Goal: Task Accomplishment & Management: Use online tool/utility

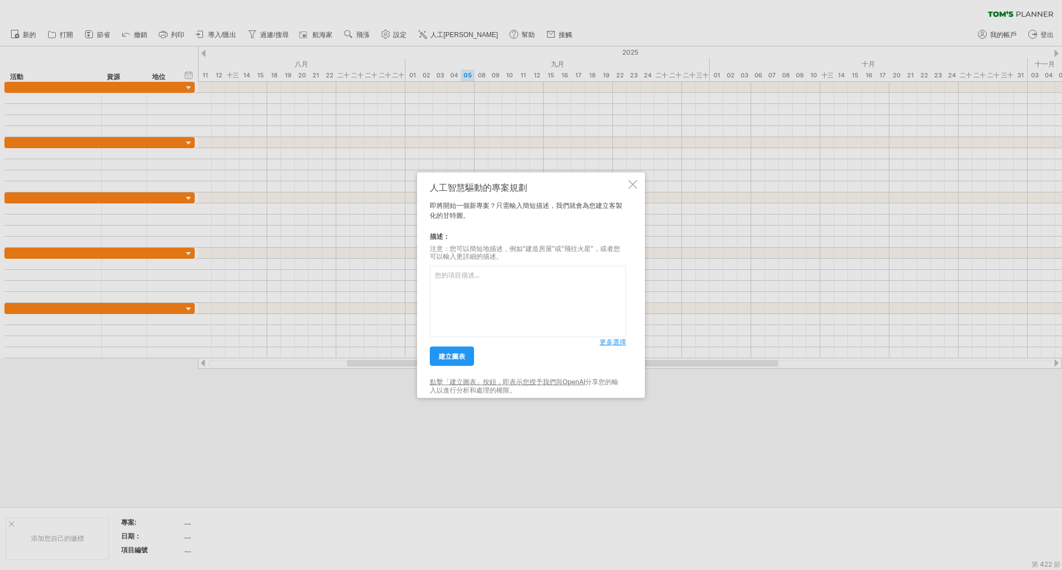
click at [608, 341] on font "更多選擇" at bounding box center [612, 342] width 27 height 8
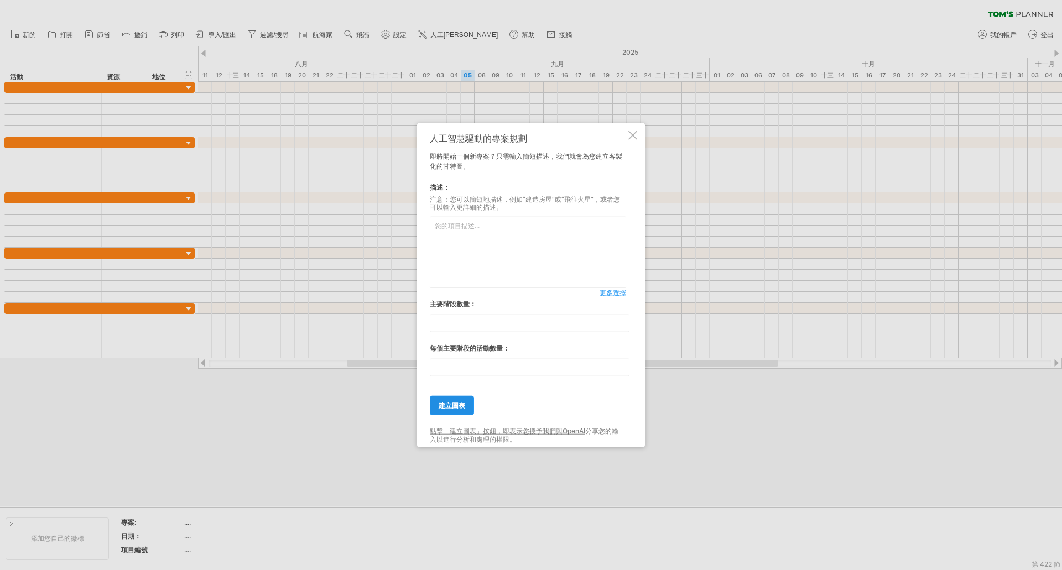
click at [459, 406] on font "建立圖表" at bounding box center [452, 405] width 27 height 8
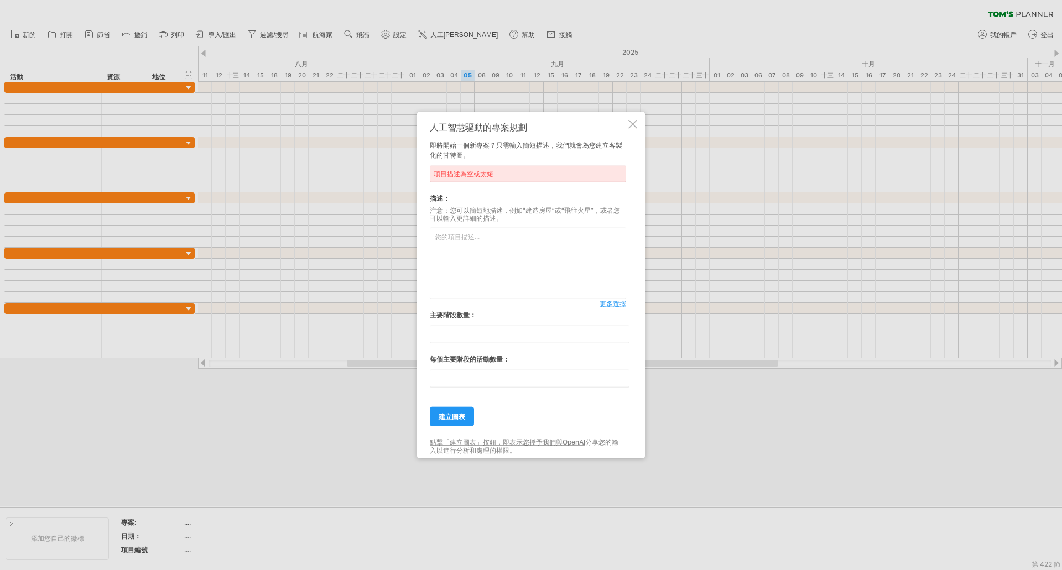
click at [630, 127] on div at bounding box center [632, 123] width 9 height 9
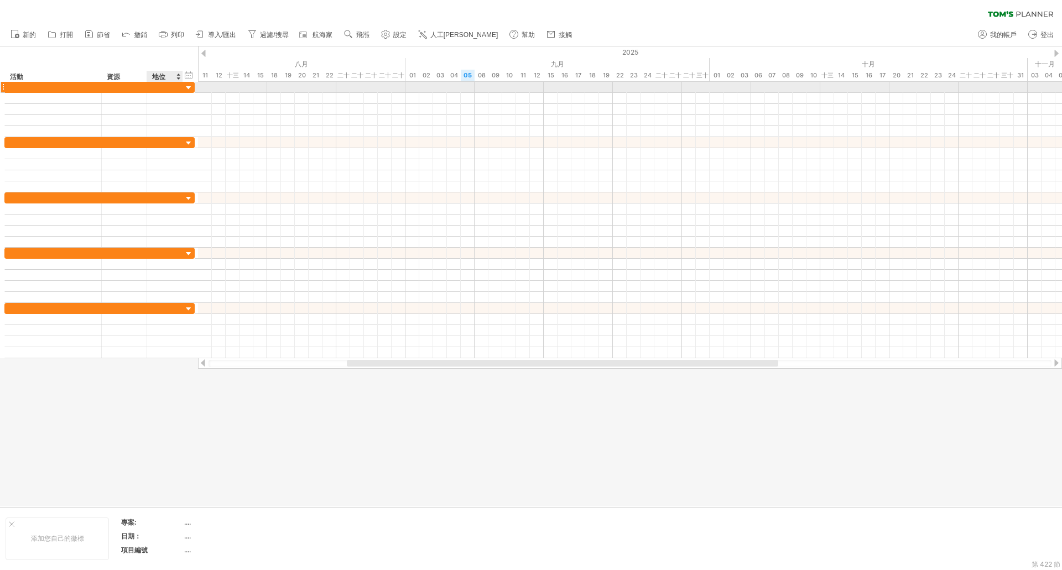
click at [189, 86] on div at bounding box center [189, 88] width 11 height 11
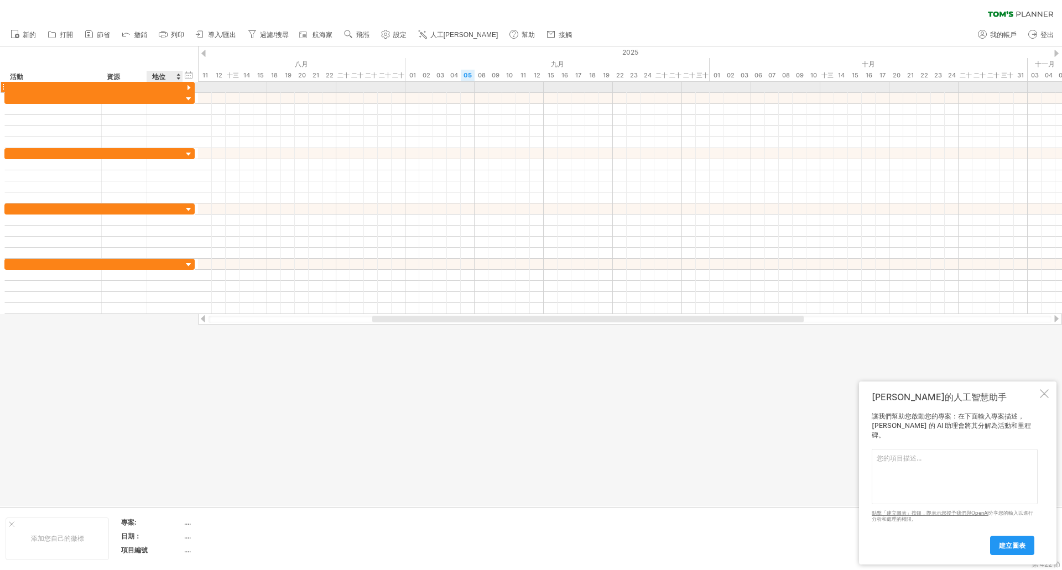
click at [189, 87] on div at bounding box center [189, 88] width 11 height 11
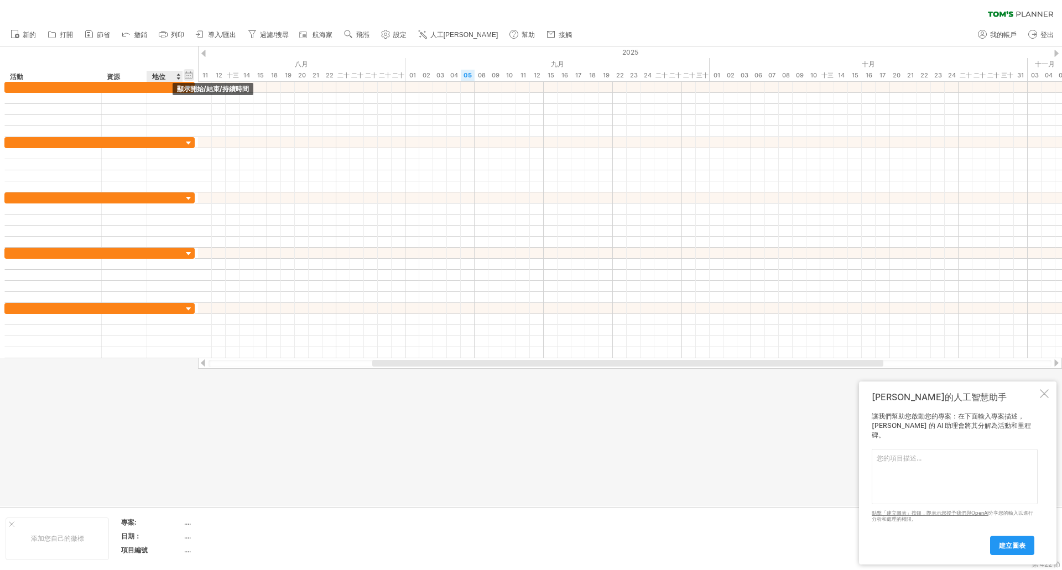
click at [191, 75] on div "隱藏開始/結束/持續時間 顯示開始/結束/持續時間" at bounding box center [189, 75] width 11 height 12
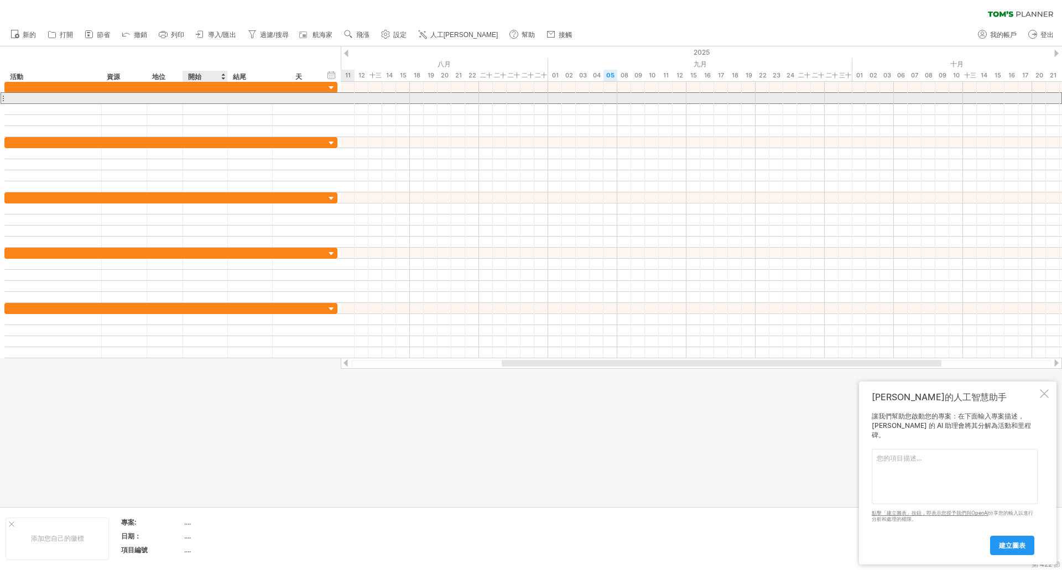
click at [200, 95] on div at bounding box center [205, 98] width 45 height 11
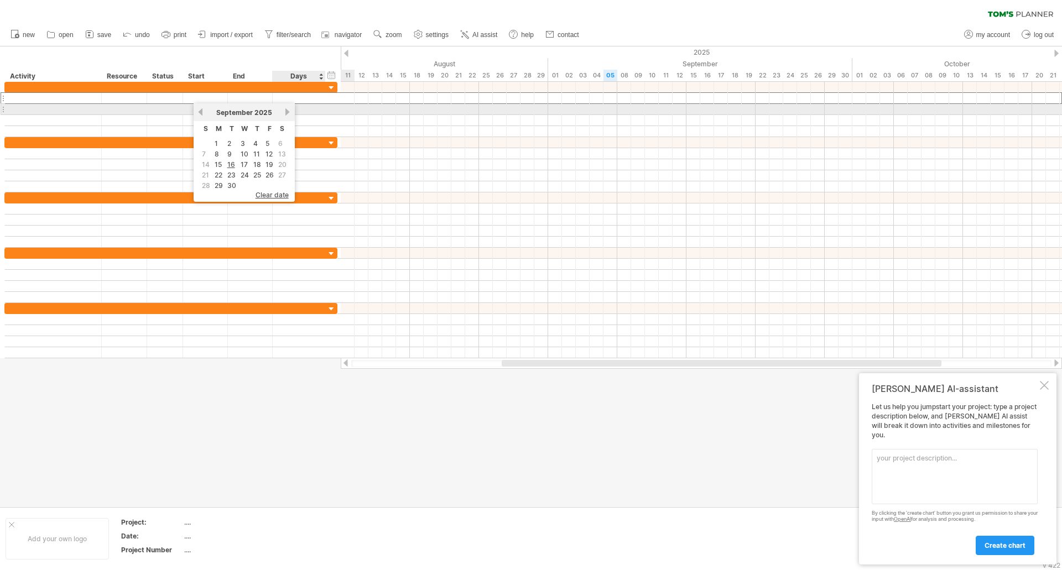
click at [285, 113] on link "next" at bounding box center [288, 112] width 8 height 8
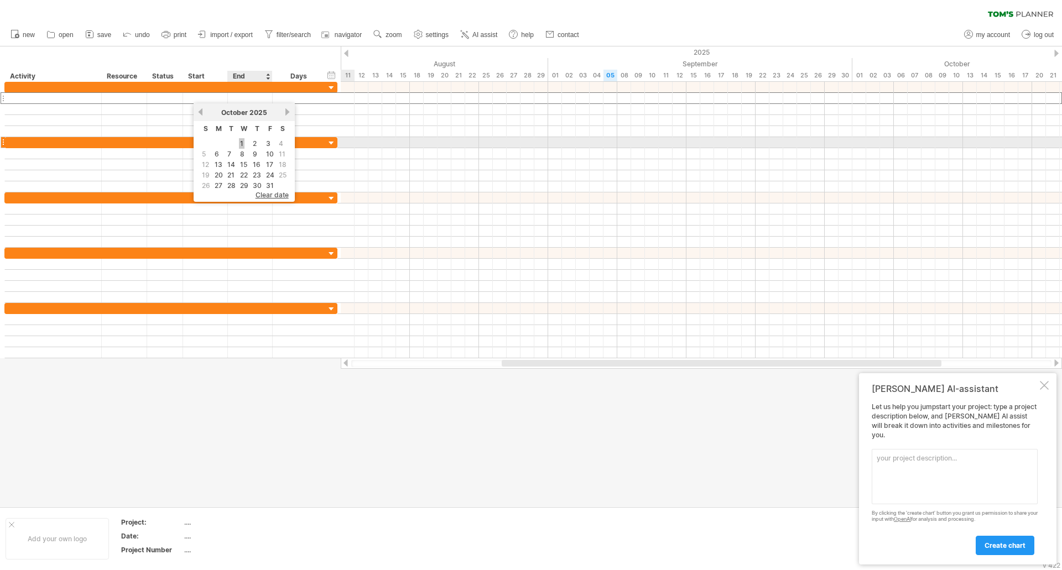
click at [241, 143] on link "1" at bounding box center [242, 143] width 6 height 11
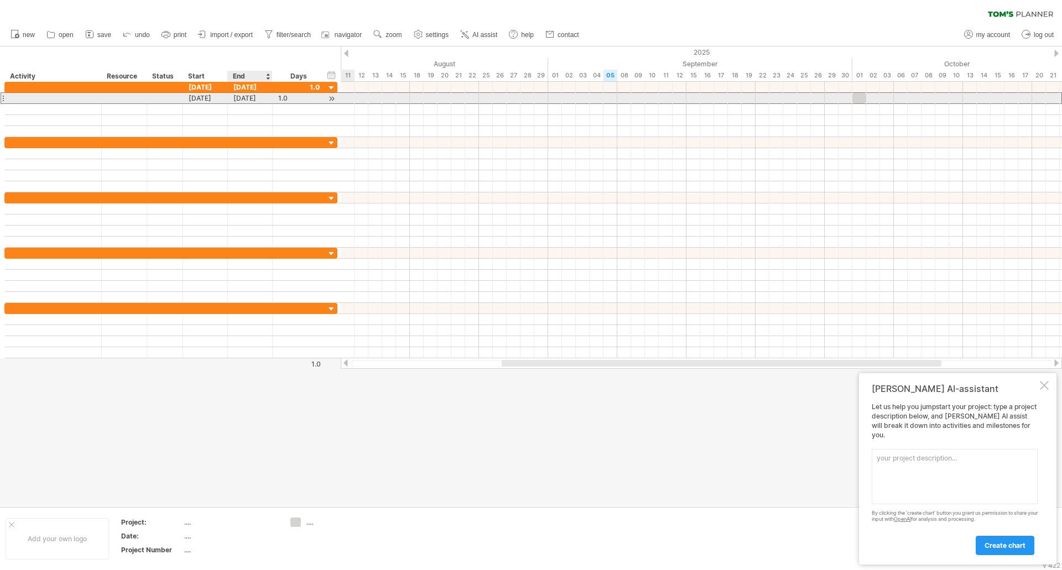
click at [258, 98] on div "[DATE]" at bounding box center [250, 98] width 45 height 11
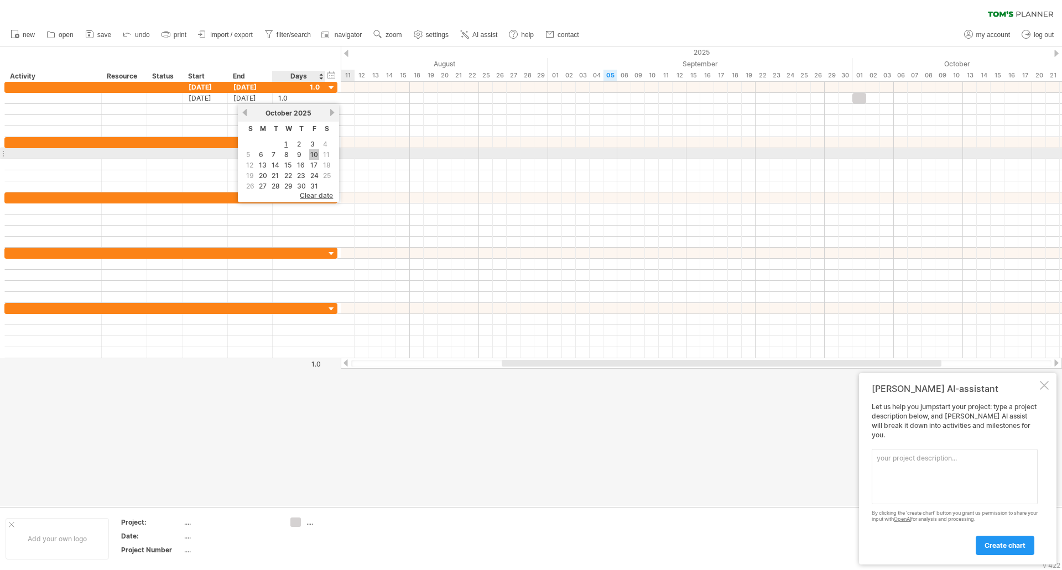
click at [315, 155] on link "10" at bounding box center [314, 154] width 10 height 11
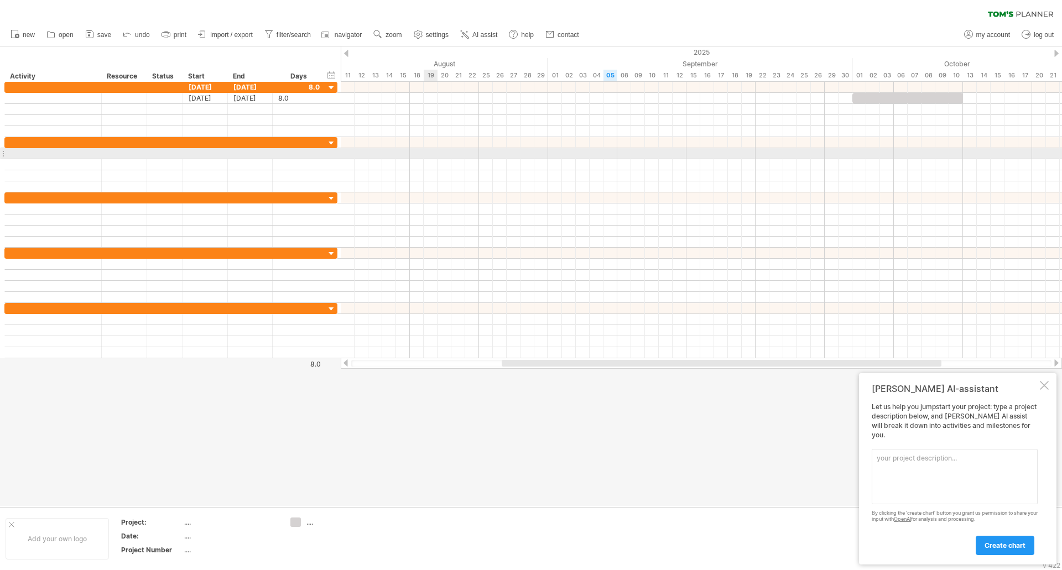
click at [427, 149] on div at bounding box center [701, 153] width 721 height 11
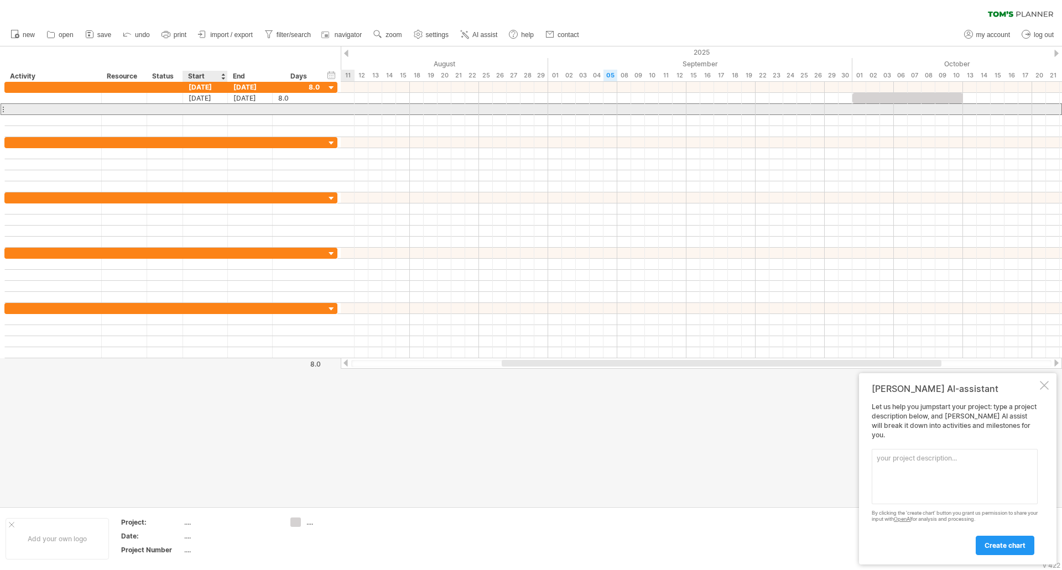
click at [219, 105] on div at bounding box center [205, 109] width 45 height 11
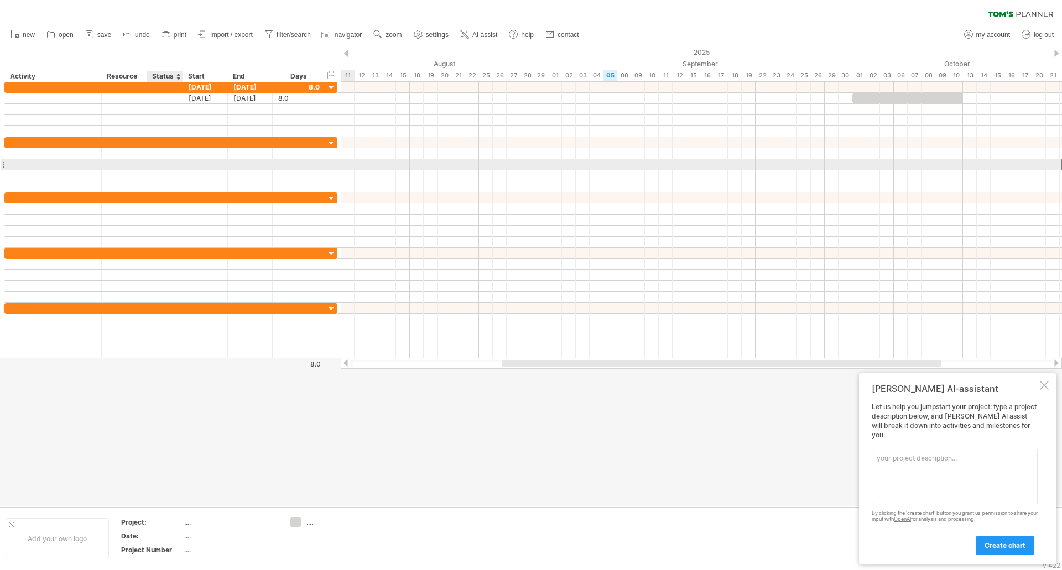
click at [176, 166] on div at bounding box center [165, 164] width 24 height 11
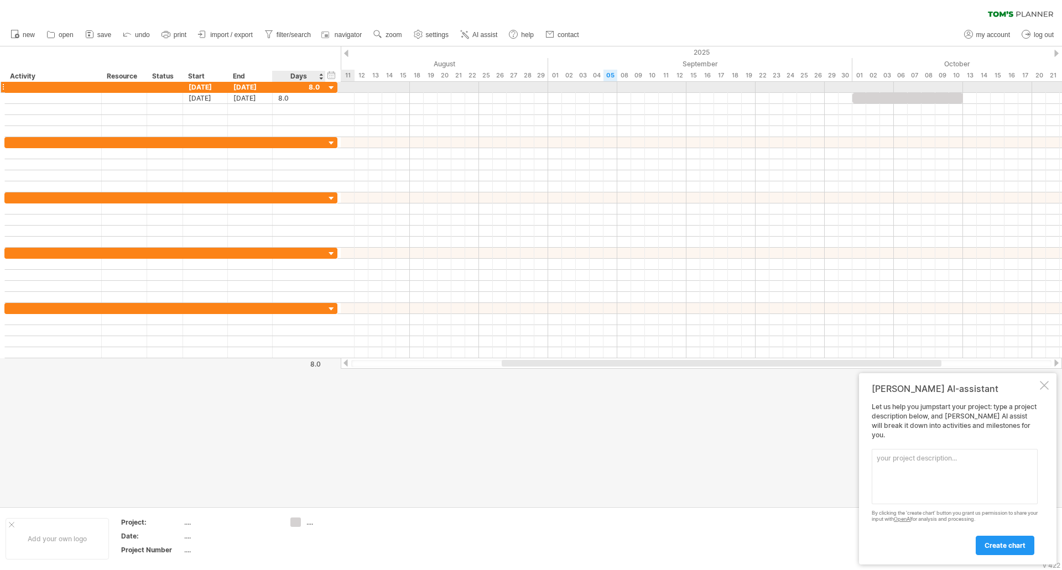
click at [335, 87] on div at bounding box center [331, 88] width 11 height 11
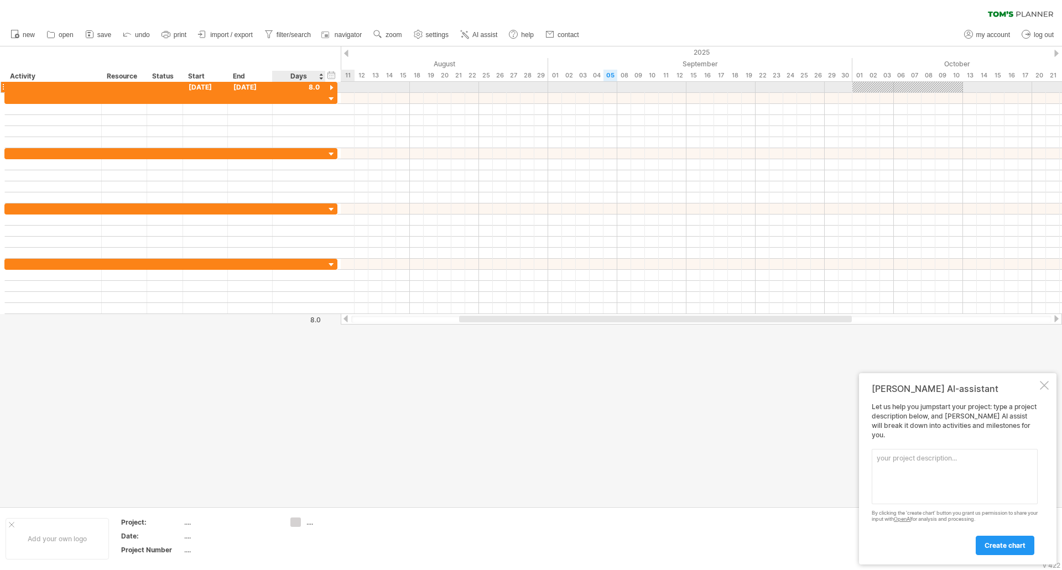
click at [335, 87] on div at bounding box center [331, 88] width 11 height 11
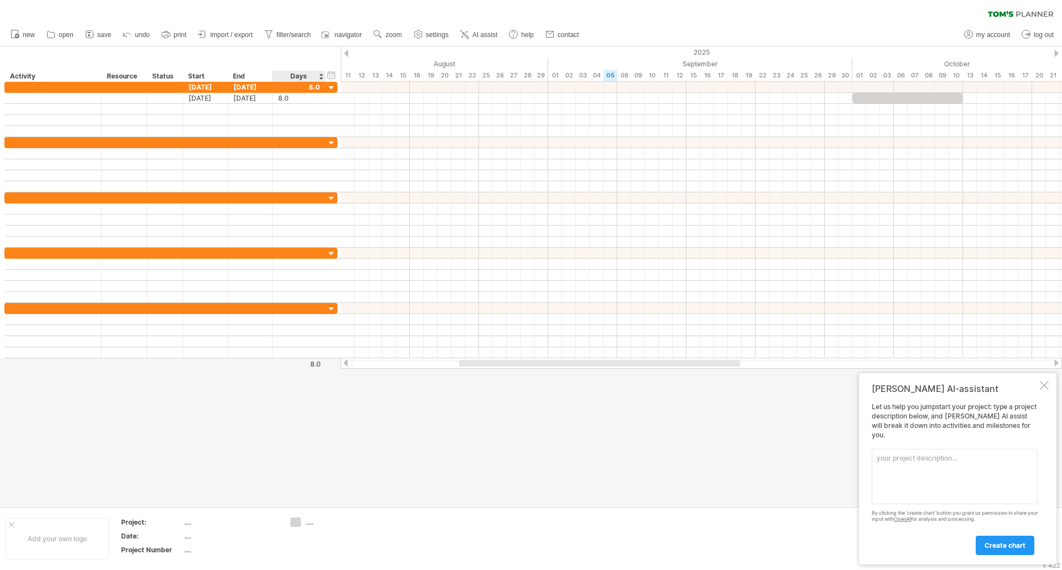
click at [321, 77] on div "Days" at bounding box center [298, 76] width 53 height 11
click at [317, 77] on div "Days" at bounding box center [298, 76] width 53 height 11
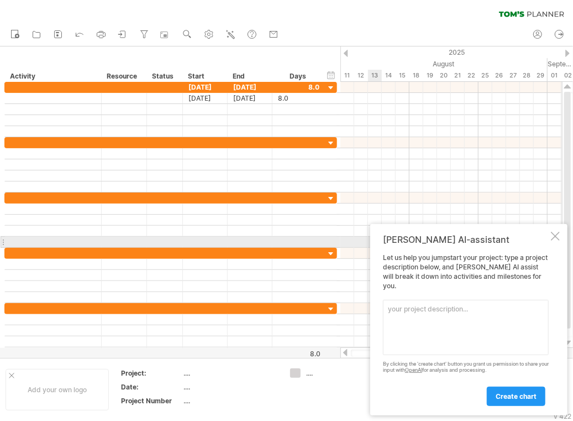
click at [554, 241] on div at bounding box center [555, 236] width 9 height 9
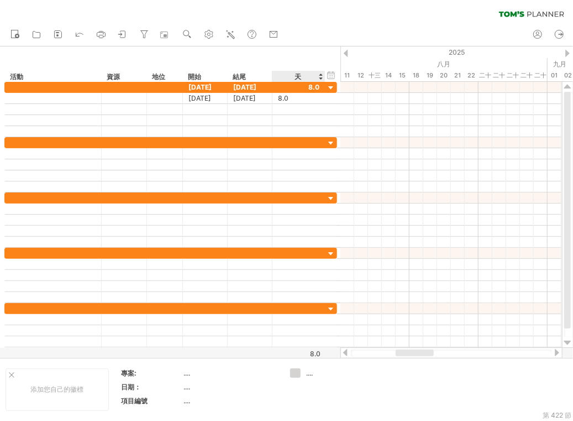
click at [312, 76] on div "天" at bounding box center [298, 76] width 53 height 11
click at [320, 72] on div "天" at bounding box center [298, 76] width 53 height 11
click at [319, 77] on div "天" at bounding box center [298, 76] width 53 height 11
click at [320, 80] on div "天" at bounding box center [298, 76] width 53 height 11
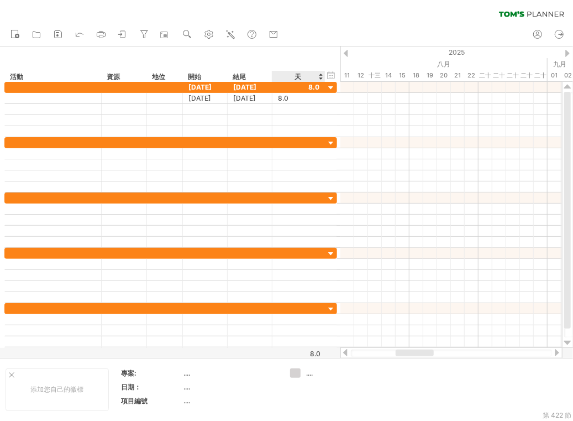
click at [320, 79] on div "天" at bounding box center [298, 76] width 53 height 11
click at [300, 78] on font "天" at bounding box center [298, 76] width 7 height 8
click at [210, 33] on use at bounding box center [209, 34] width 11 height 11
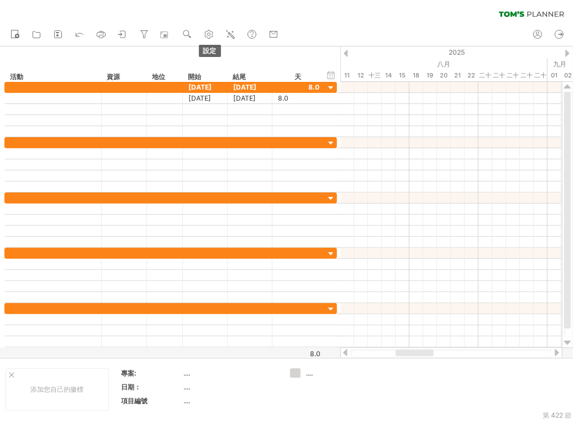
select select "*"
select select "**"
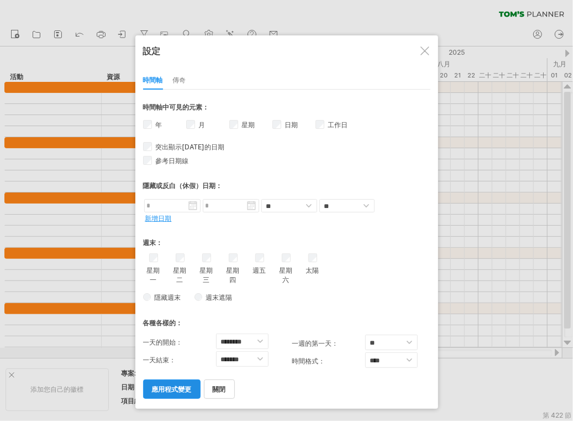
click at [190, 390] on font "應用程式變更" at bounding box center [172, 389] width 40 height 8
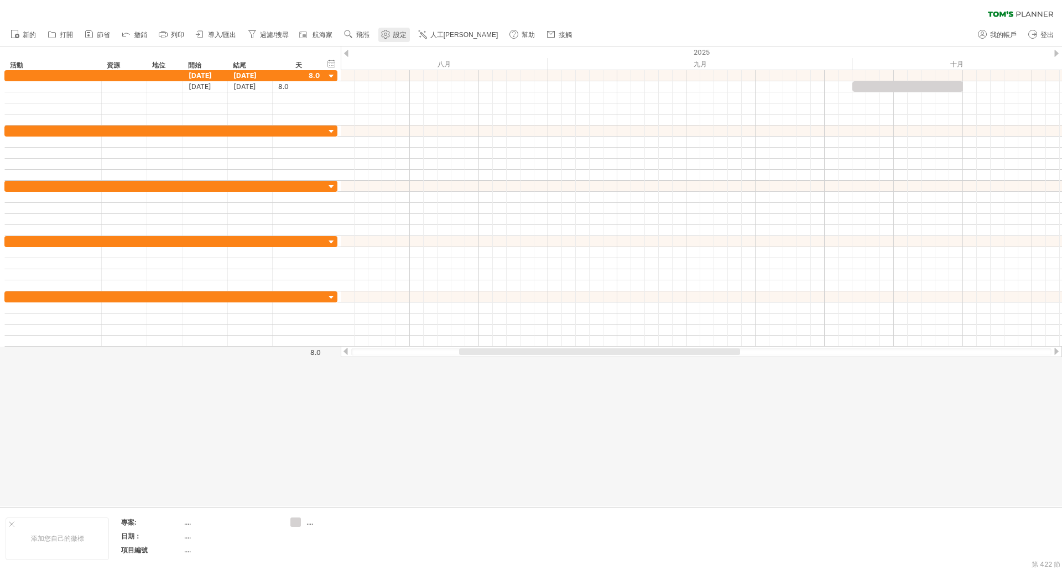
click at [395, 34] on font "設定" at bounding box center [399, 35] width 13 height 8
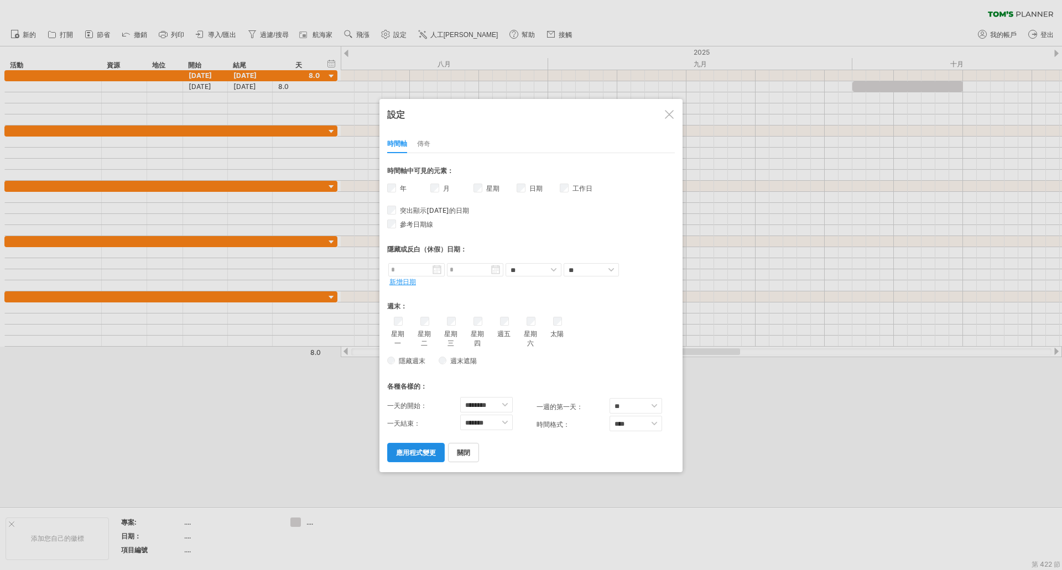
click at [431, 452] on font "應用程式變更" at bounding box center [416, 453] width 40 height 8
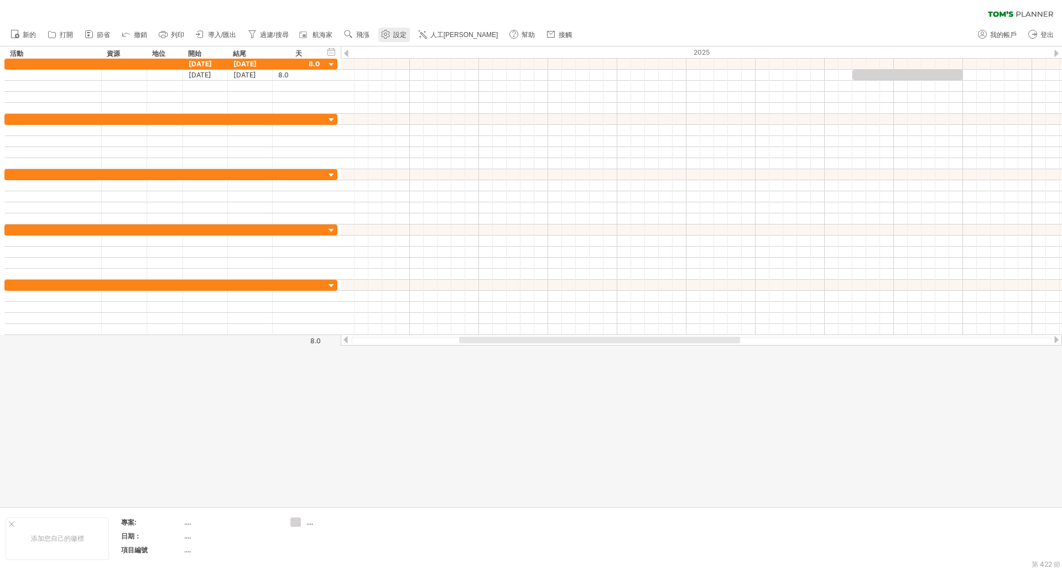
click at [379, 36] on link "設定" at bounding box center [394, 35] width 32 height 14
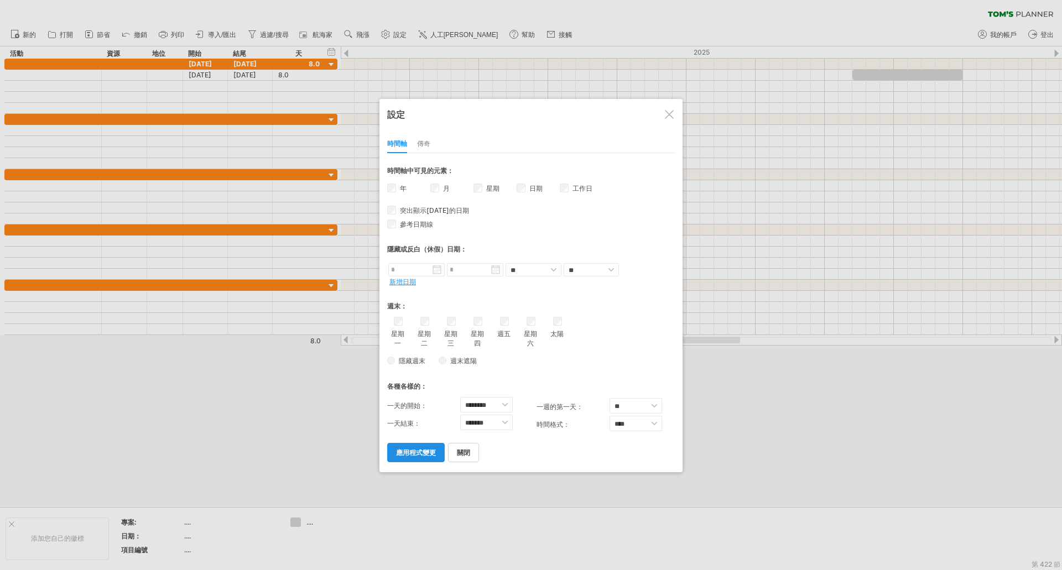
click at [429, 449] on font "應用程式變更" at bounding box center [416, 453] width 40 height 8
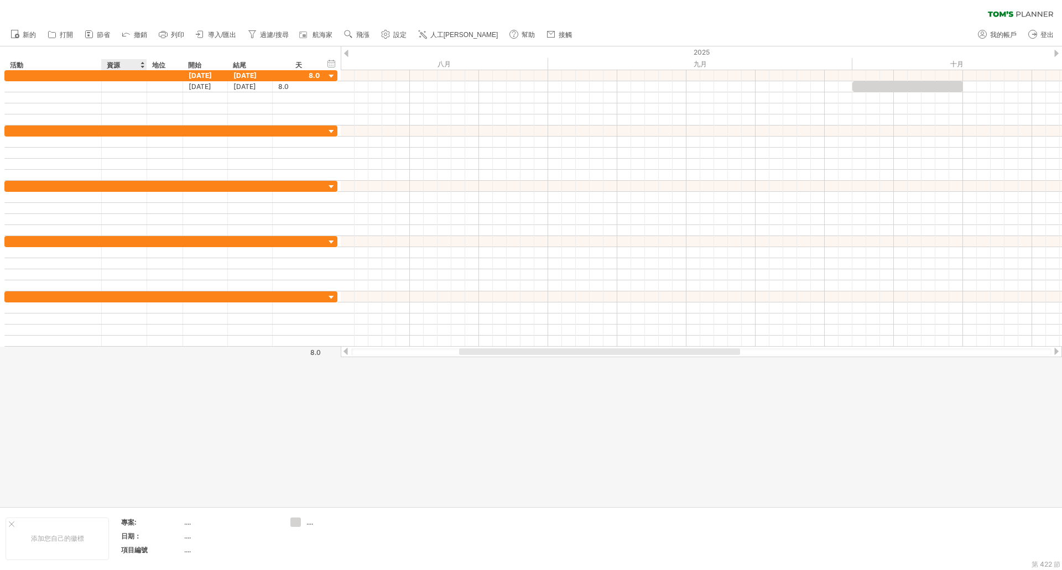
click at [126, 63] on div "資源" at bounding box center [124, 64] width 34 height 11
click at [160, 66] on font "地位" at bounding box center [158, 65] width 13 height 8
click at [179, 67] on div at bounding box center [178, 64] width 4 height 11
click at [149, 69] on div "****** 地位" at bounding box center [165, 64] width 36 height 11
click at [417, 352] on div at bounding box center [701, 351] width 700 height 7
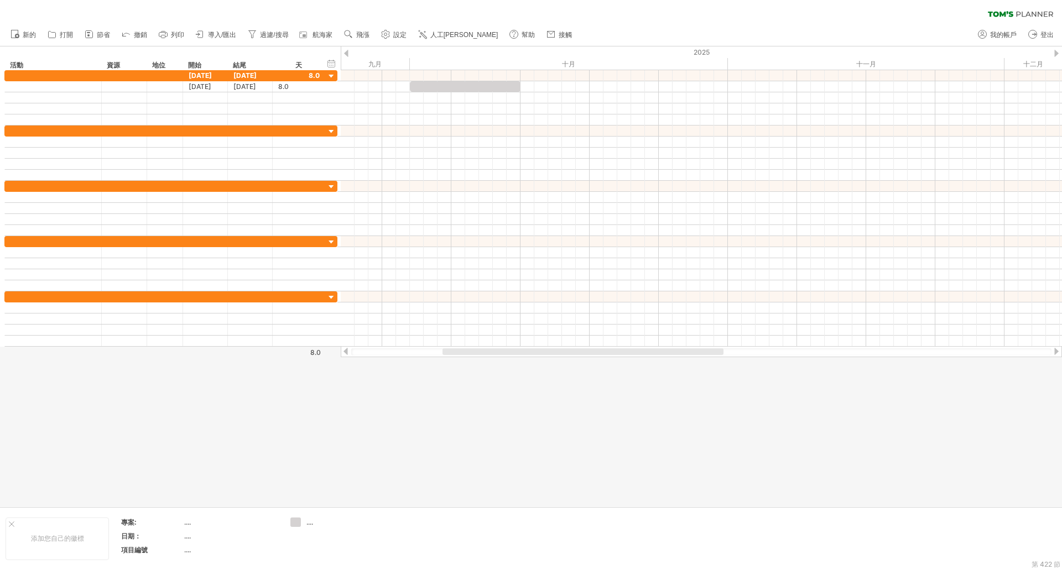
drag, startPoint x: 716, startPoint y: 349, endPoint x: 553, endPoint y: 347, distance: 162.6
click at [553, 347] on div at bounding box center [701, 351] width 721 height 11
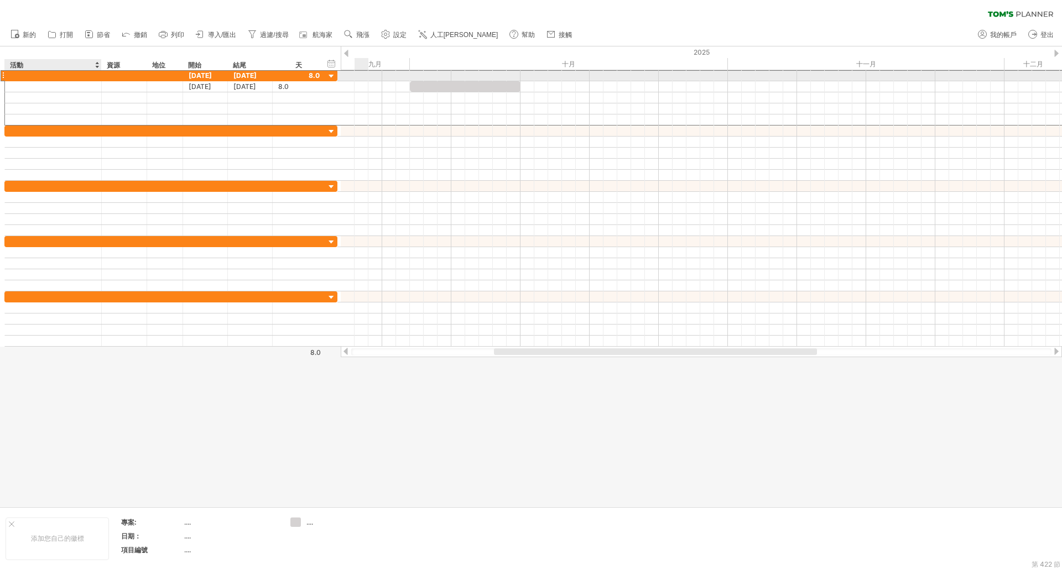
click at [61, 78] on div at bounding box center [53, 75] width 85 height 11
paste input "**********"
type input "**********"
drag, startPoint x: 19, startPoint y: 74, endPoint x: 87, endPoint y: 77, distance: 68.1
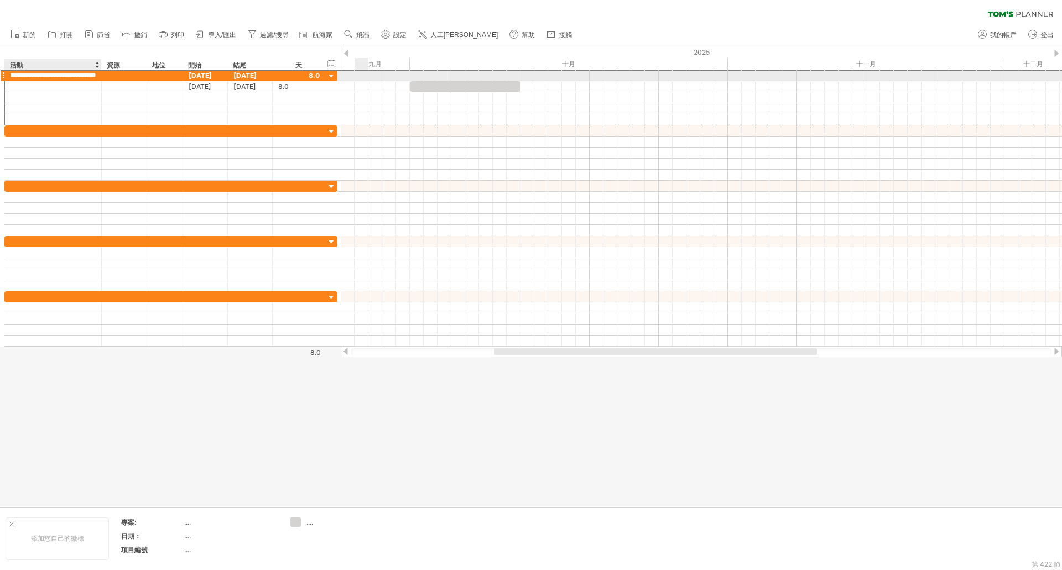
click at [87, 77] on input "**********" at bounding box center [53, 75] width 85 height 11
click at [93, 77] on input "**********" at bounding box center [53, 75] width 85 height 11
drag, startPoint x: 94, startPoint y: 76, endPoint x: 0, endPoint y: 72, distance: 94.1
click at [0, 72] on div "**********" at bounding box center [169, 208] width 338 height 277
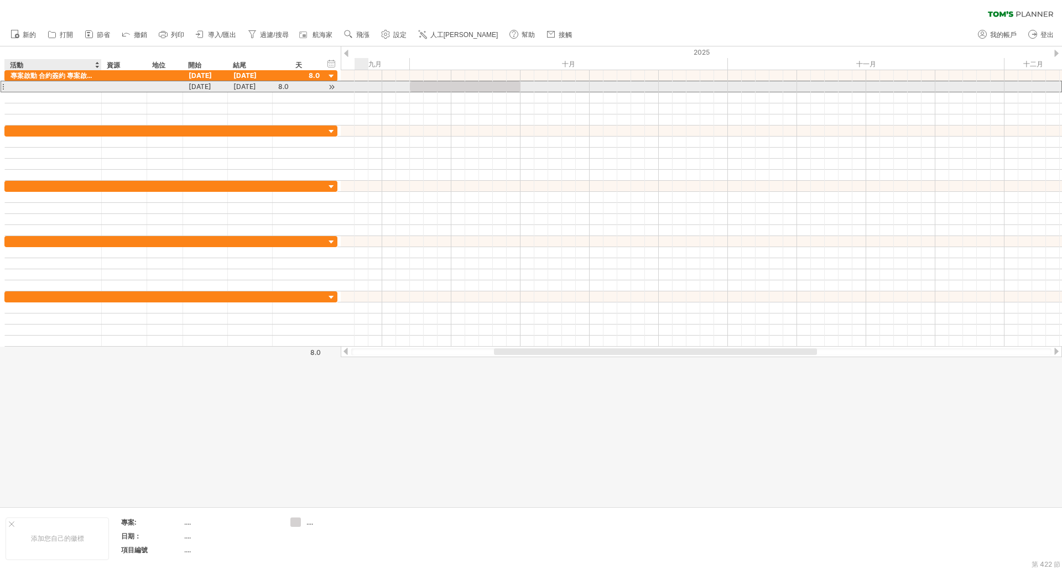
click at [18, 87] on div at bounding box center [53, 86] width 85 height 11
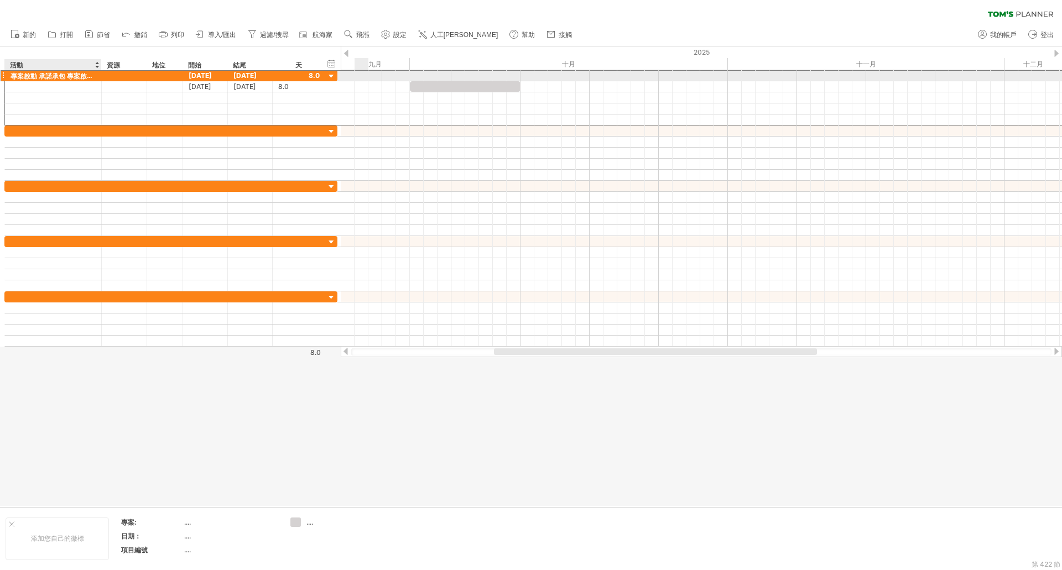
drag, startPoint x: 11, startPoint y: 74, endPoint x: 21, endPoint y: 74, distance: 10.5
click at [59, 77] on font "專案啟動 承​​諾承包 專案啟動 交付專案工作說明書 需求訪談 需求訪談規劃書 系統產品安裝 模組展示 鑑估模組 消金模組(含套用文件) 企金模組(含套用文件…" at bounding box center [583, 75] width 1145 height 9
drag, startPoint x: 14, startPoint y: 75, endPoint x: 30, endPoint y: 76, distance: 15.6
click at [30, 76] on font "專案啟動 承​​諾承包 專案啟動 交付專案工作說明書 需求訪談 需求訪談規劃書 系統產品安裝 模組展示 鑑估模組 消金模組(含套用文件) 企金模組(含套用文件…" at bounding box center [583, 75] width 1145 height 9
click at [38, 76] on font "專案啟動 承​​諾承包 專案啟動 交付專案工作說明書 需求訪談 需求訪談規劃書 系統產品安裝 模組展示 鑑估模組 消金模組(含套用文件) 企金模組(含套用文件…" at bounding box center [583, 75] width 1145 height 9
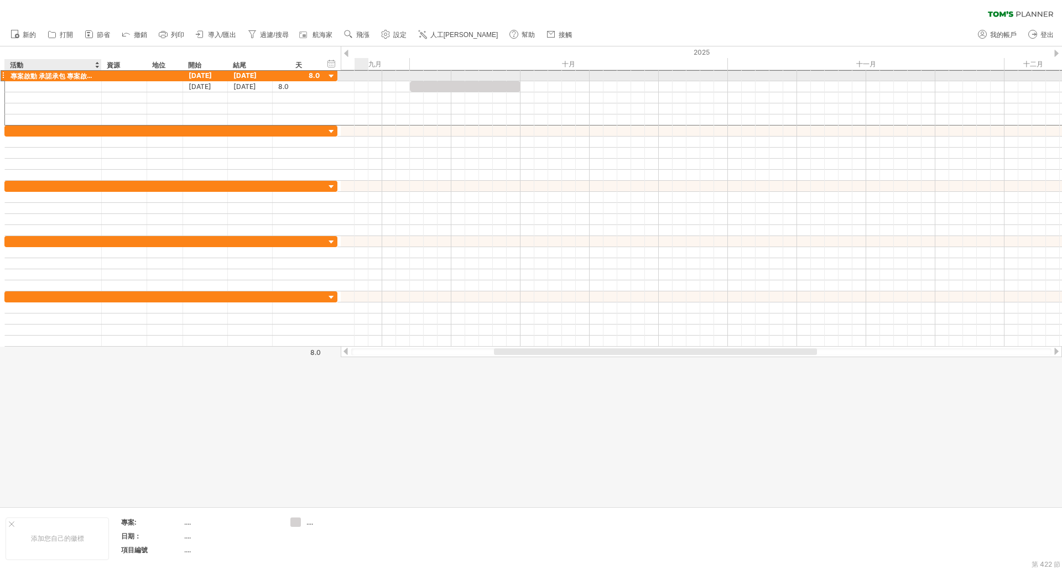
click at [38, 76] on font "專案啟動 承​​諾承包 專案啟動 交付專案工作說明書 需求訪談 需求訪談規劃書 系統產品安裝 模組展示 鑑估模組 消金模組(含套用文件) 企金模組(含套用文件…" at bounding box center [583, 75] width 1145 height 9
click at [78, 77] on font "專案啟動 承​​諾承包 專案啟動 交付專案工作說明書 需求訪談 需求訪談規劃書 系統產品安裝 模組展示 鑑估模組 消金模組(含套用文件) 企金模組(含套用文件…" at bounding box center [583, 75] width 1145 height 9
click at [88, 74] on font "專案啟動 承​​諾承包 專案啟動 交付專案工作說明書 需求訪談 需求訪談規劃書 系統產品安裝 模組展示 鑑估模組 消金模組(含套用文件) 企金模組(含套用文件…" at bounding box center [583, 75] width 1145 height 9
click at [2, 76] on div at bounding box center [3, 76] width 4 height 12
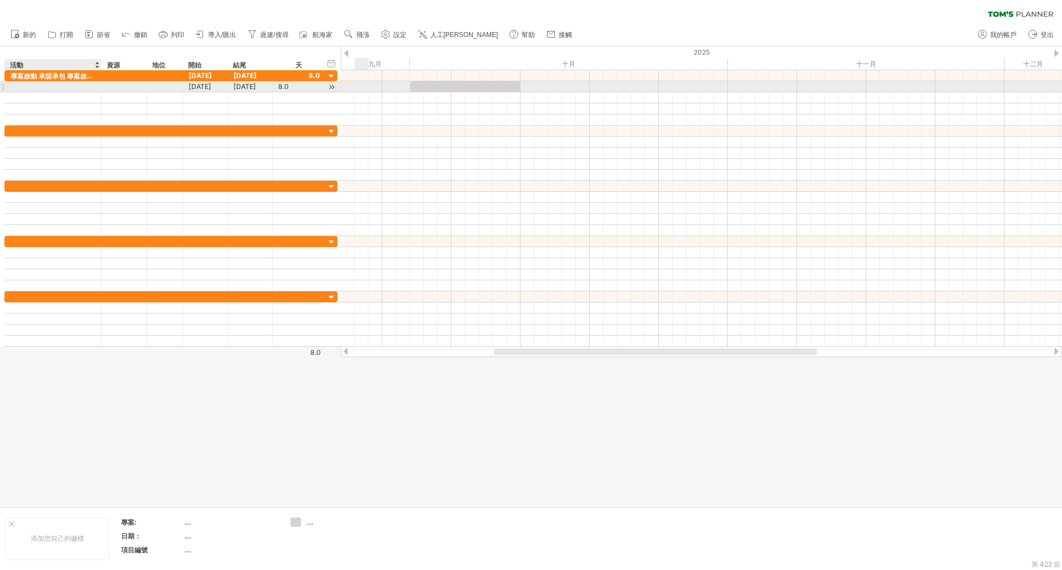
click at [33, 85] on div at bounding box center [53, 86] width 85 height 11
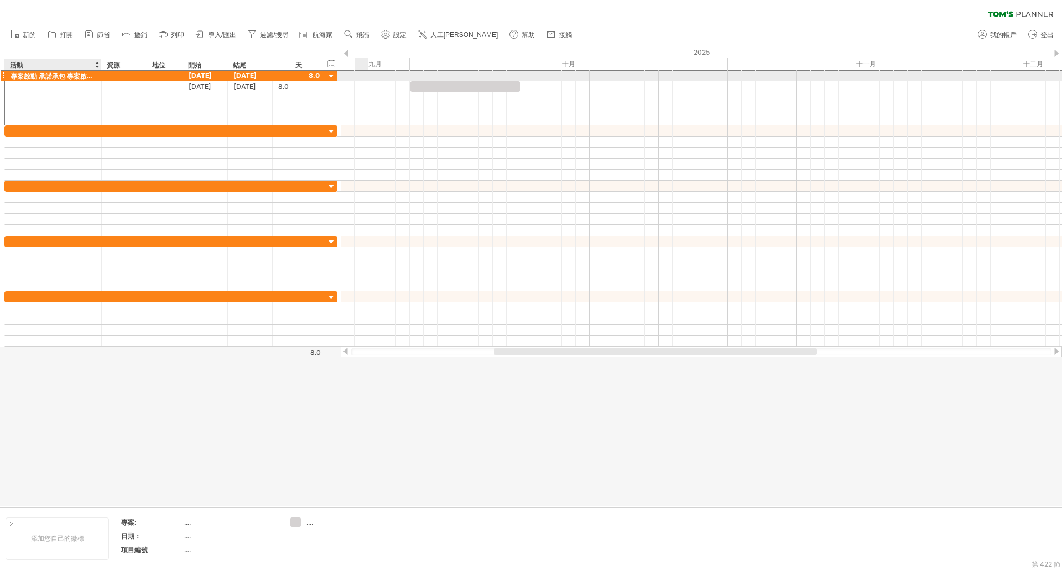
click at [43, 76] on font "專案啟動 承​​諾承包 專案啟動 交付專案工作說明書 需求訪談 需求訪談規劃書 系統產品安裝 模組展示 鑑估模組 消金模組(含套用文件) 企金模組(含套用文件…" at bounding box center [583, 75] width 1145 height 9
click at [38, 76] on font "專案啟動 承​​諾承包 專案啟動 交付專案工作說明書 需求訪談 需求訪談規劃書 系統產品安裝 模組展示 鑑估模組 消金模組(含套用文件) 企金模組(含套用文件…" at bounding box center [583, 75] width 1145 height 9
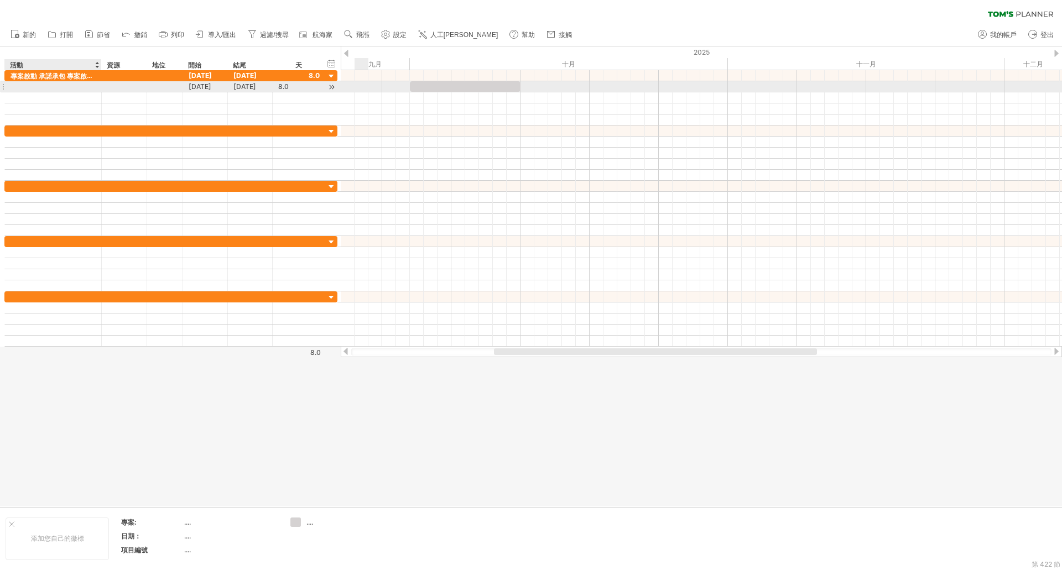
click at [77, 89] on div at bounding box center [53, 86] width 85 height 11
click at [77, 89] on input "text" at bounding box center [53, 86] width 85 height 11
type input "*"
type input "****"
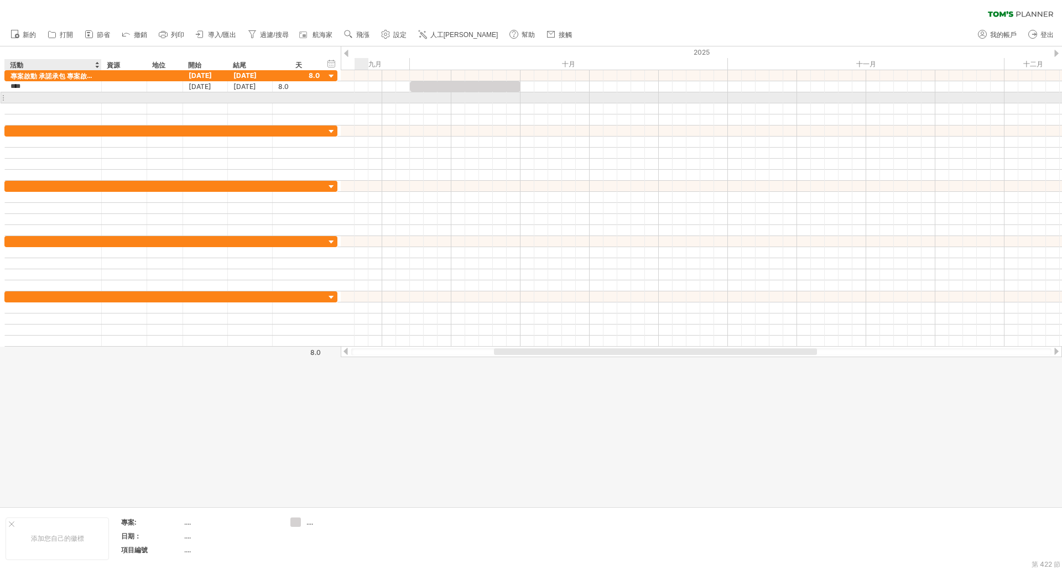
click at [65, 95] on div at bounding box center [53, 97] width 85 height 11
type input "****"
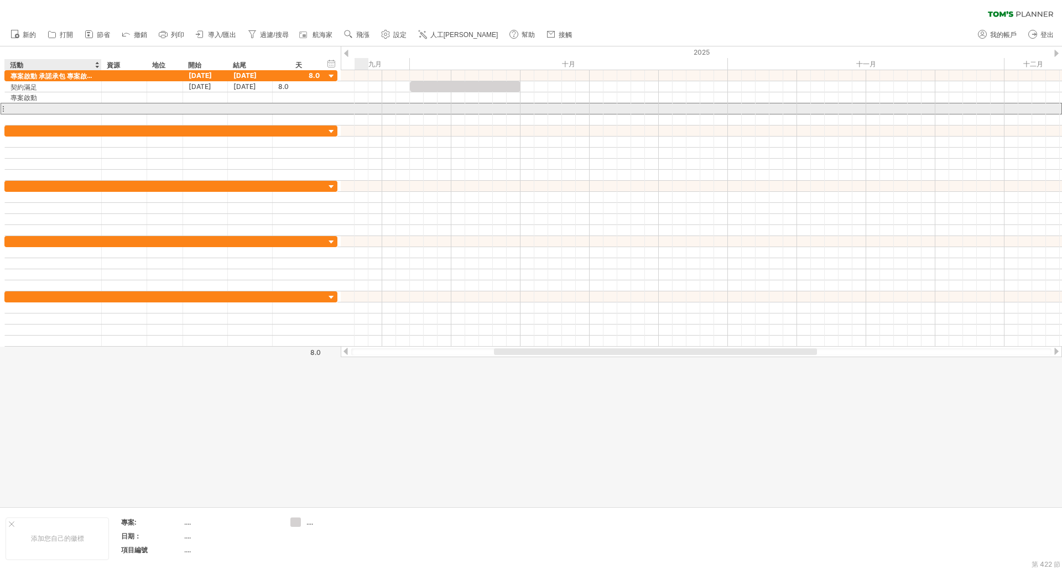
click at [49, 107] on div at bounding box center [53, 108] width 85 height 11
type input "*******"
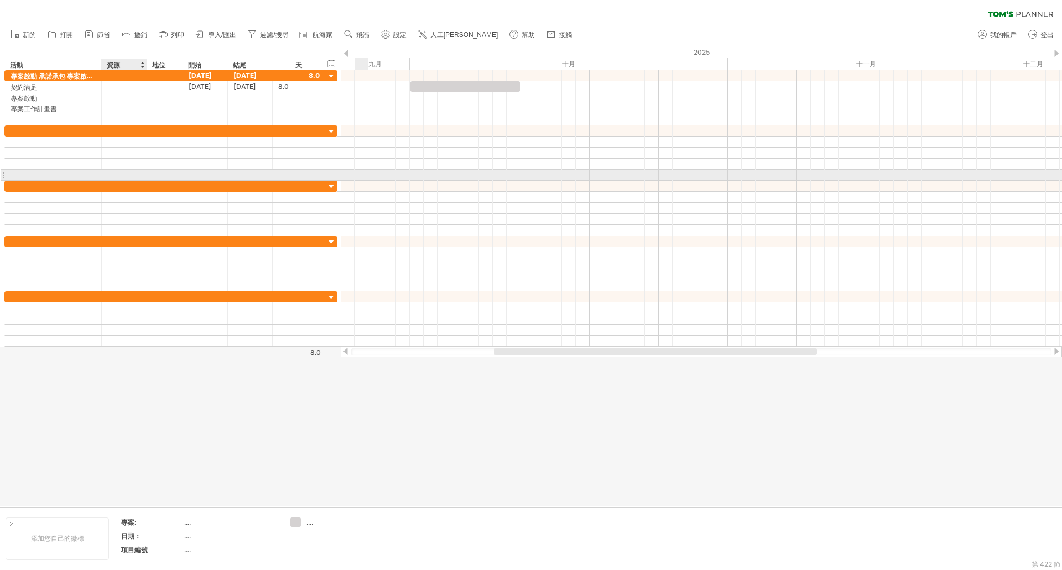
click at [144, 172] on div at bounding box center [146, 175] width 6 height 11
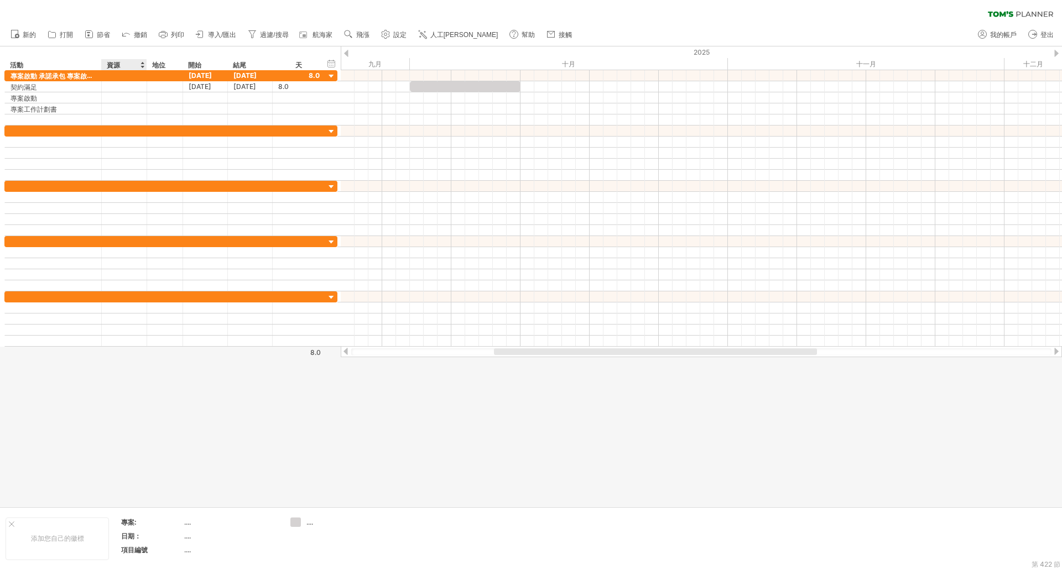
click at [131, 63] on div "資源" at bounding box center [124, 64] width 34 height 11
click at [109, 36] on font "節省" at bounding box center [103, 35] width 13 height 8
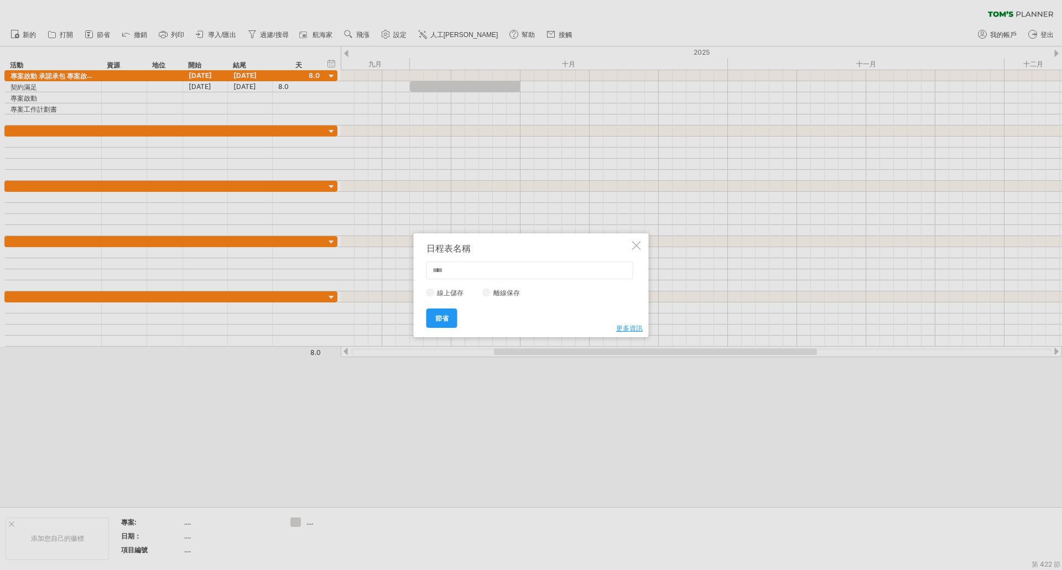
click at [638, 244] on div at bounding box center [636, 245] width 9 height 9
